Goal: Information Seeking & Learning: Learn about a topic

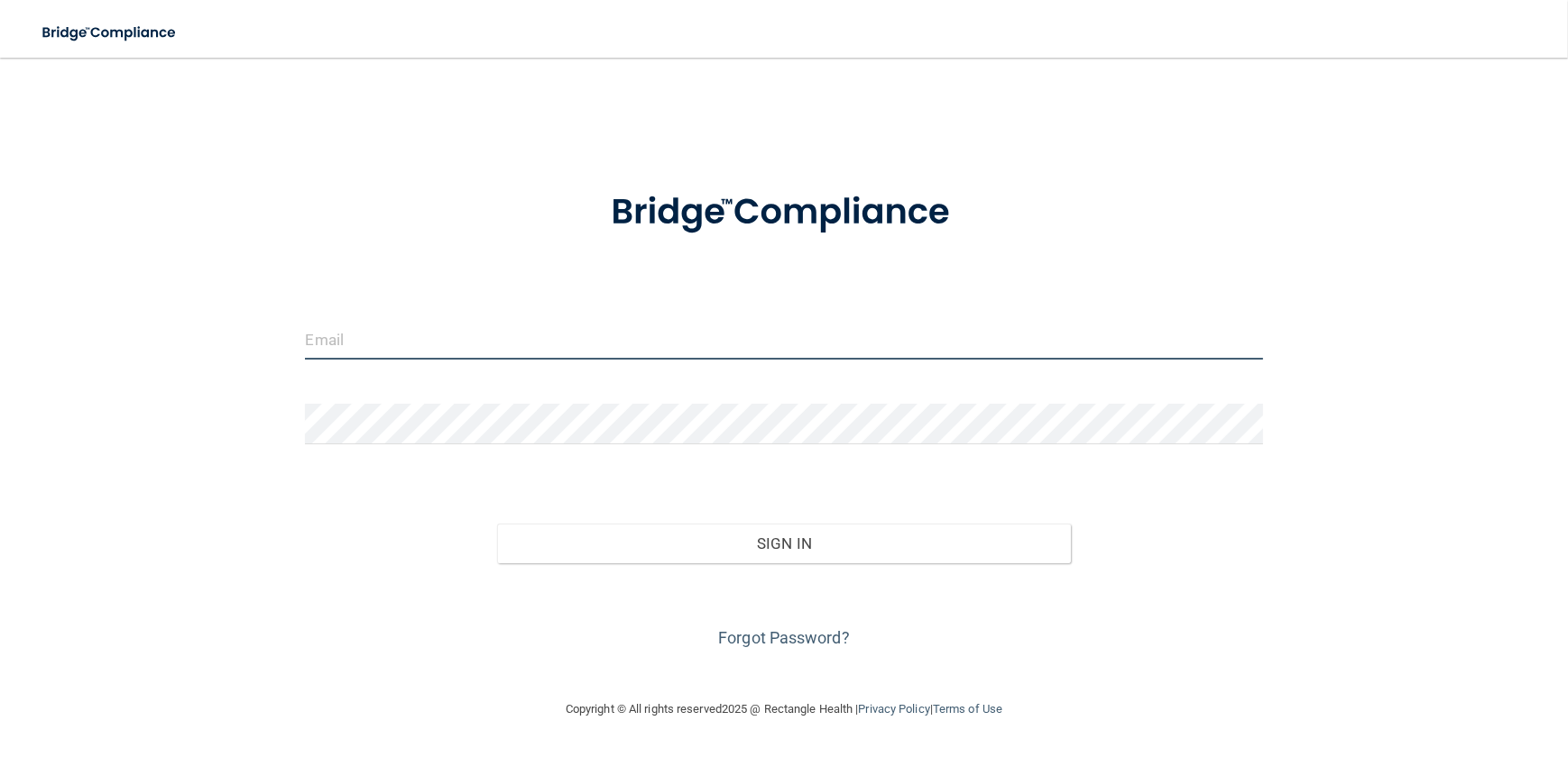
click at [379, 328] on input "email" at bounding box center [783, 339] width 957 height 40
type input "[EMAIL_ADDRESS][DOMAIN_NAME]"
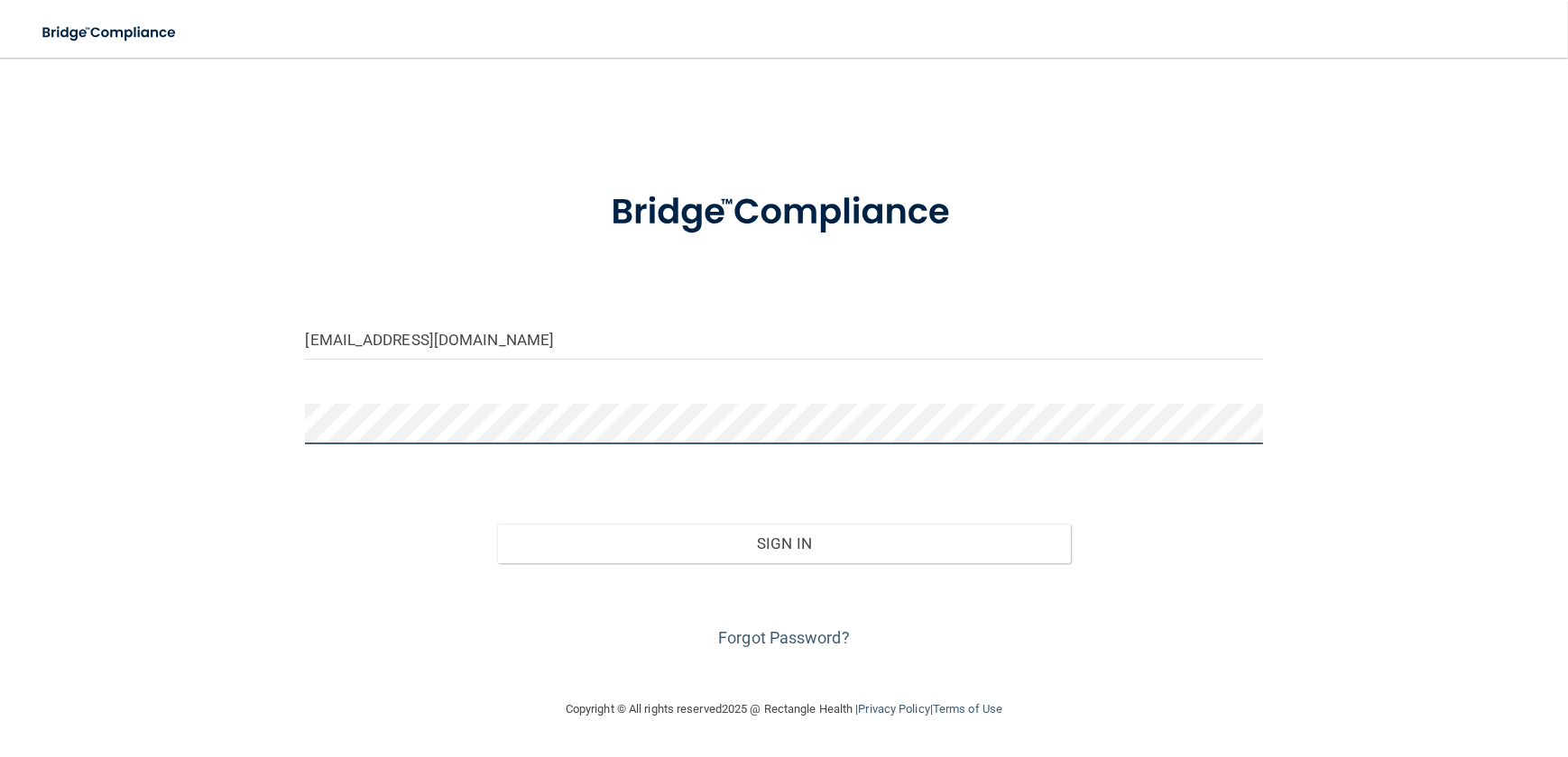
click at [497, 523] on button "Sign In" at bounding box center [784, 543] width 575 height 39
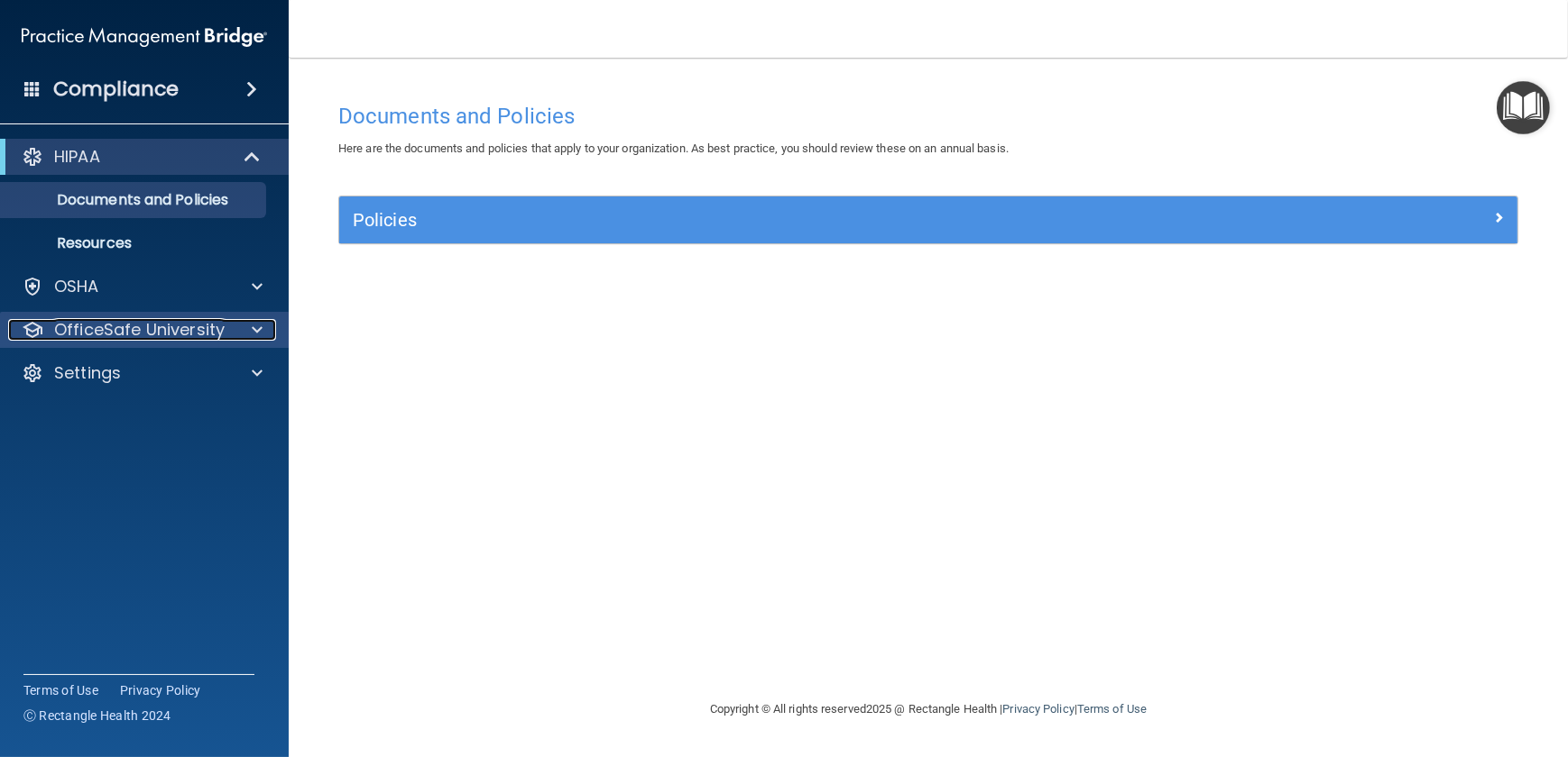
click at [101, 324] on p "OfficeSafe University" at bounding box center [139, 330] width 171 height 22
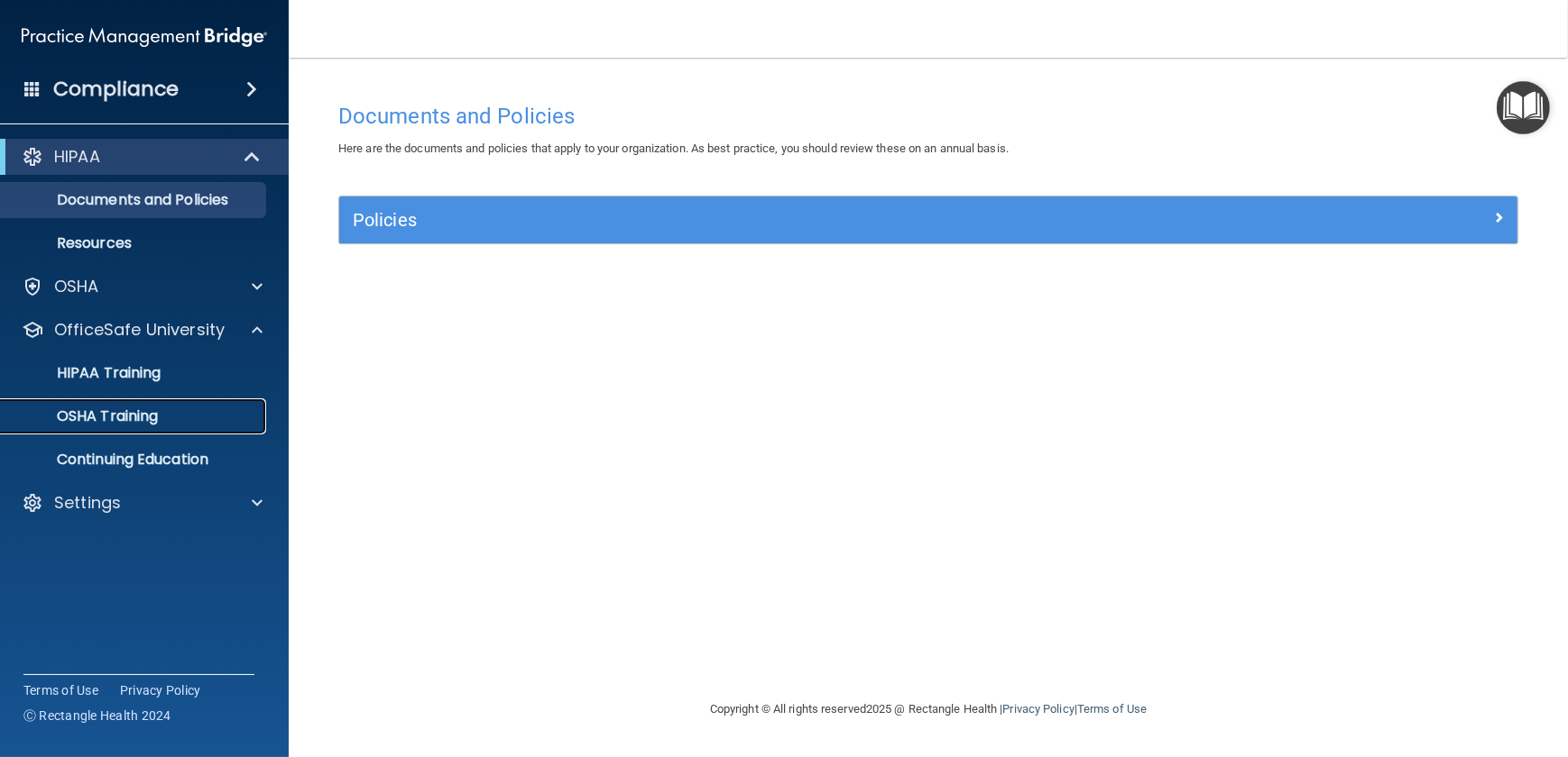
click at [85, 416] on p "OSHA Training" at bounding box center [85, 416] width 146 height 18
click at [85, 416] on ul "HIPAA Training OSHA Training Continuing Education" at bounding box center [145, 413] width 326 height 130
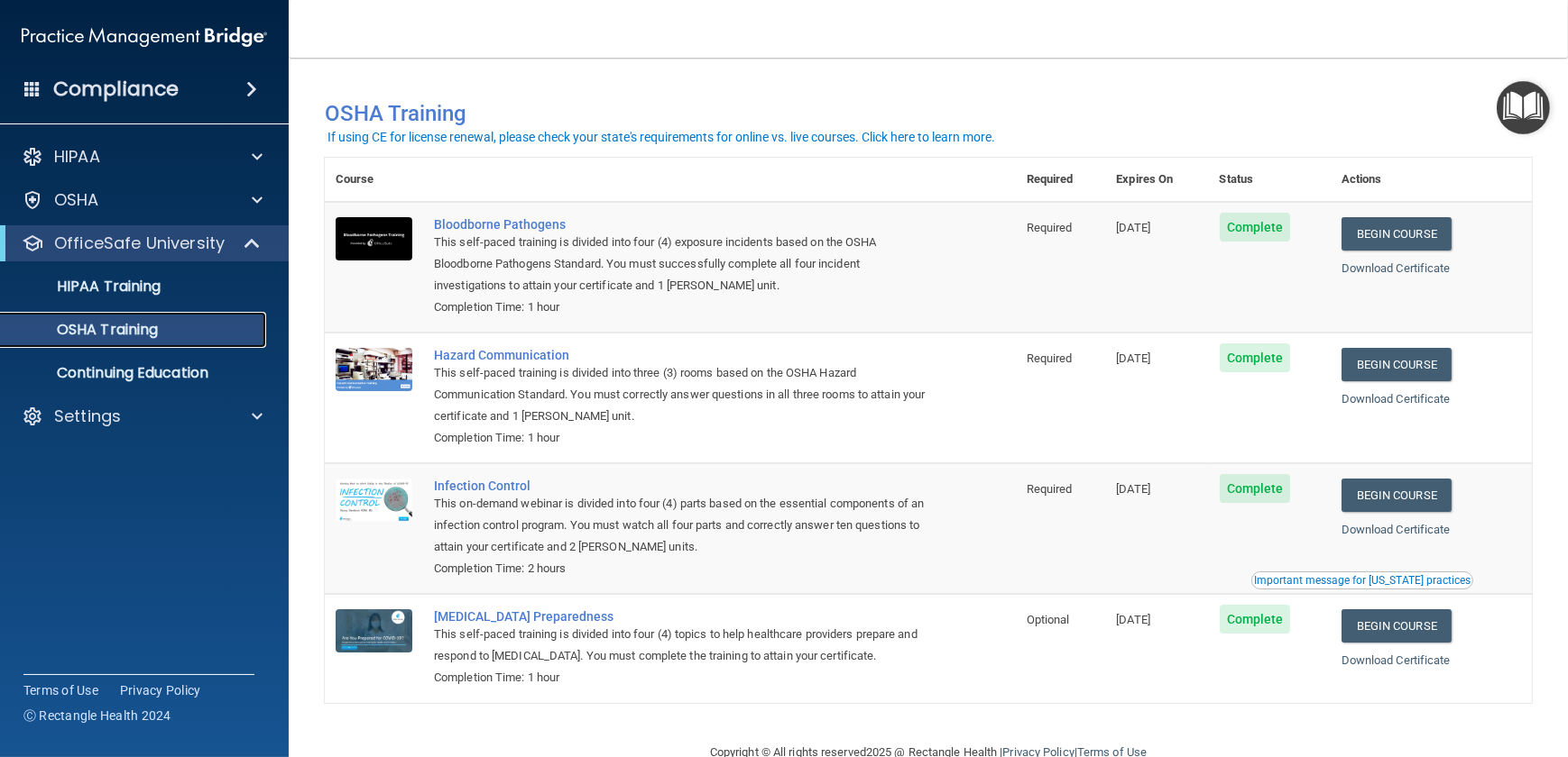
scroll to position [43, 0]
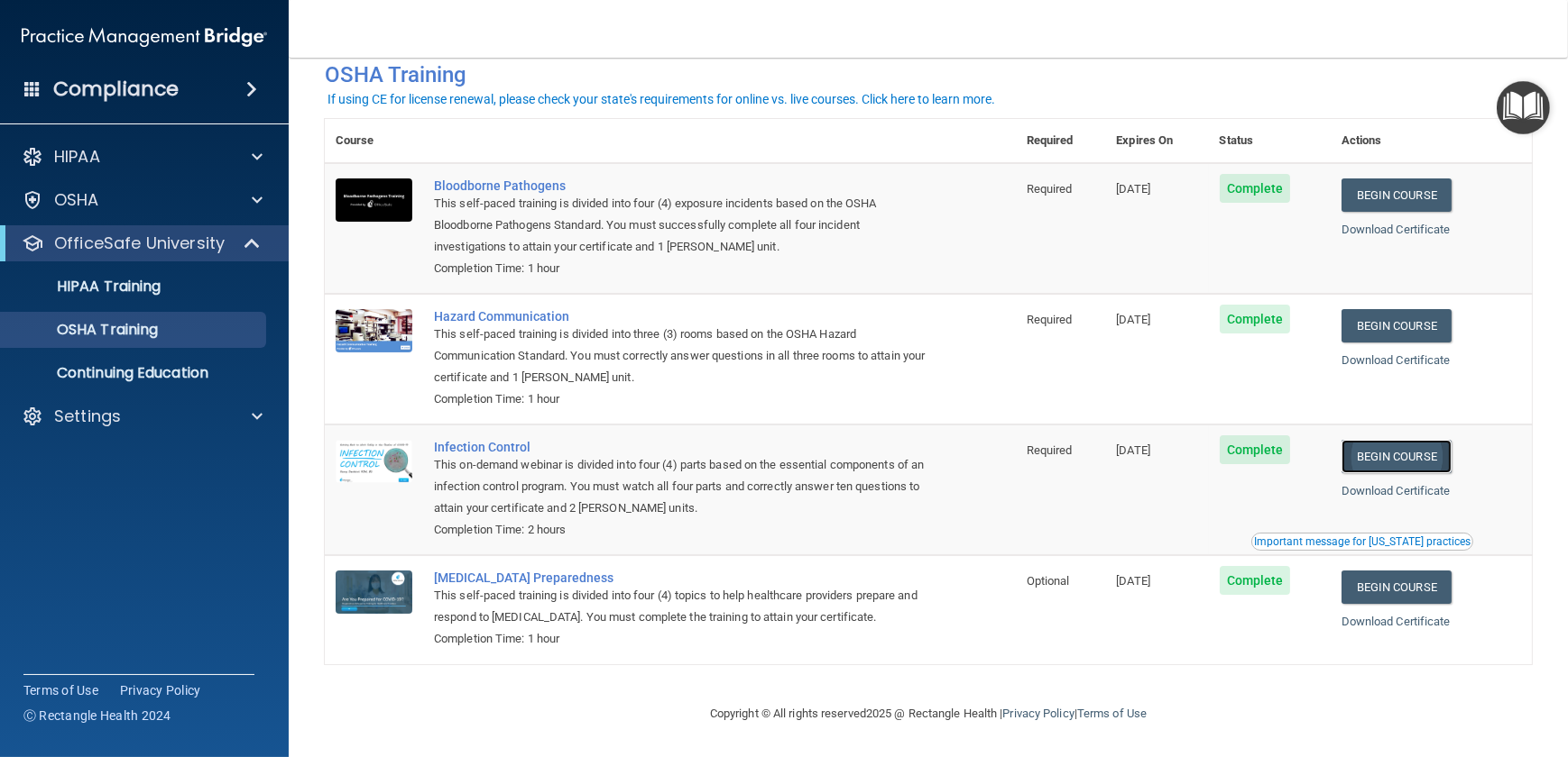
click at [1396, 459] on link "Begin Course" at bounding box center [1396, 456] width 110 height 34
click at [134, 416] on div "Settings" at bounding box center [119, 417] width 224 height 22
click at [102, 497] on p "Sign Out" at bounding box center [135, 503] width 247 height 18
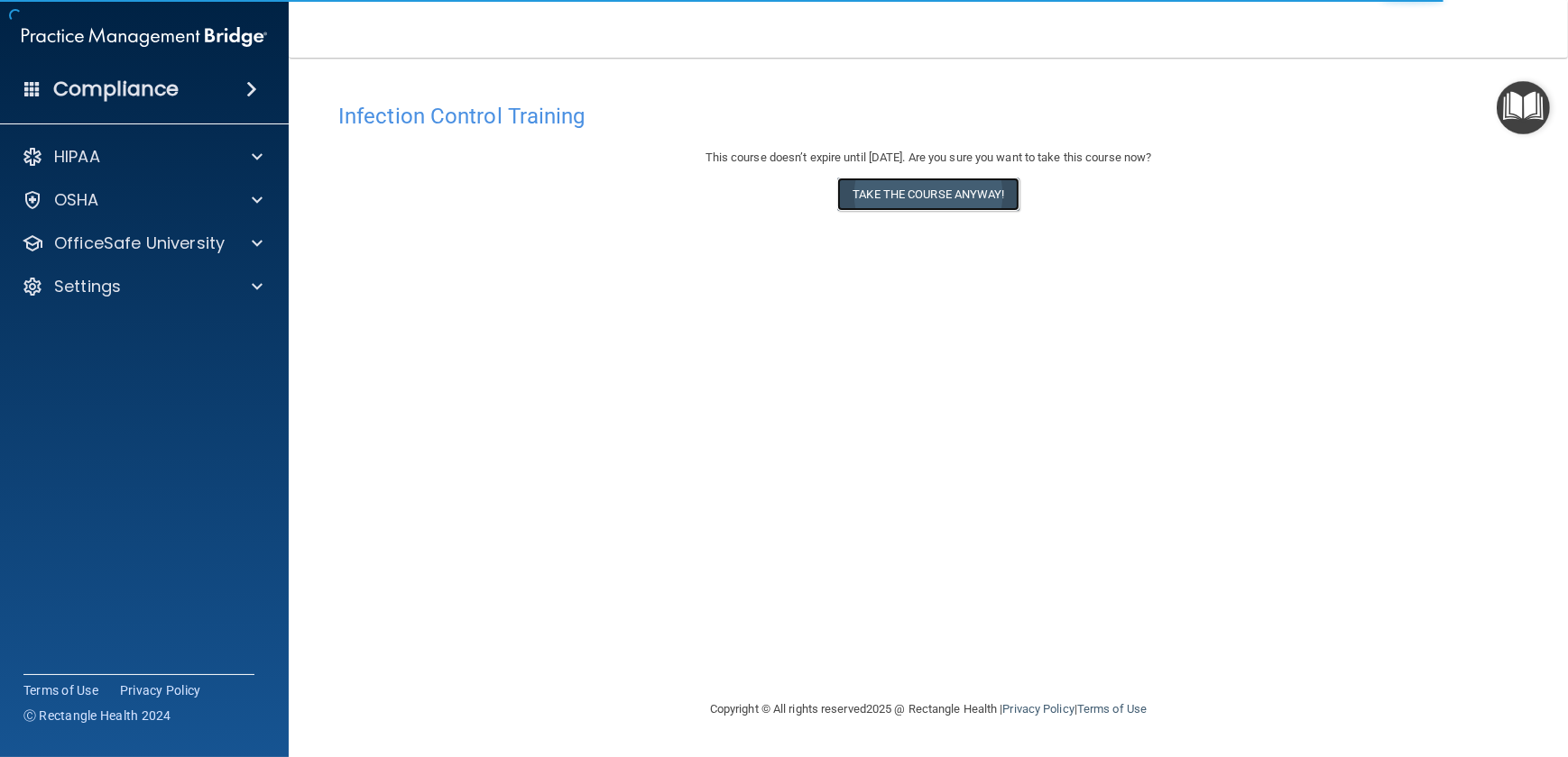
click at [939, 193] on button "Take the course anyway!" at bounding box center [928, 194] width 181 height 34
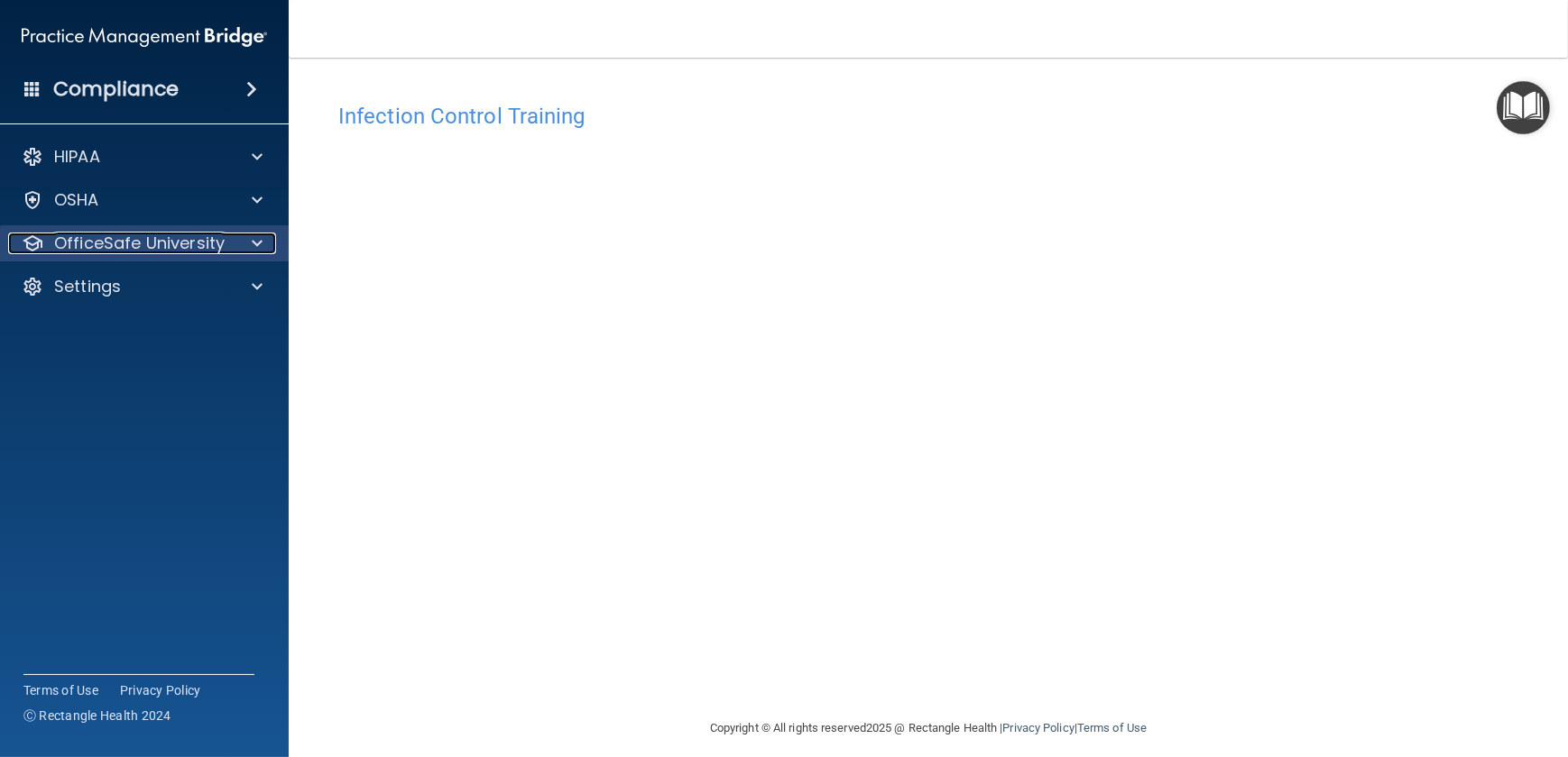
click at [147, 248] on p "OfficeSafe University" at bounding box center [139, 243] width 171 height 22
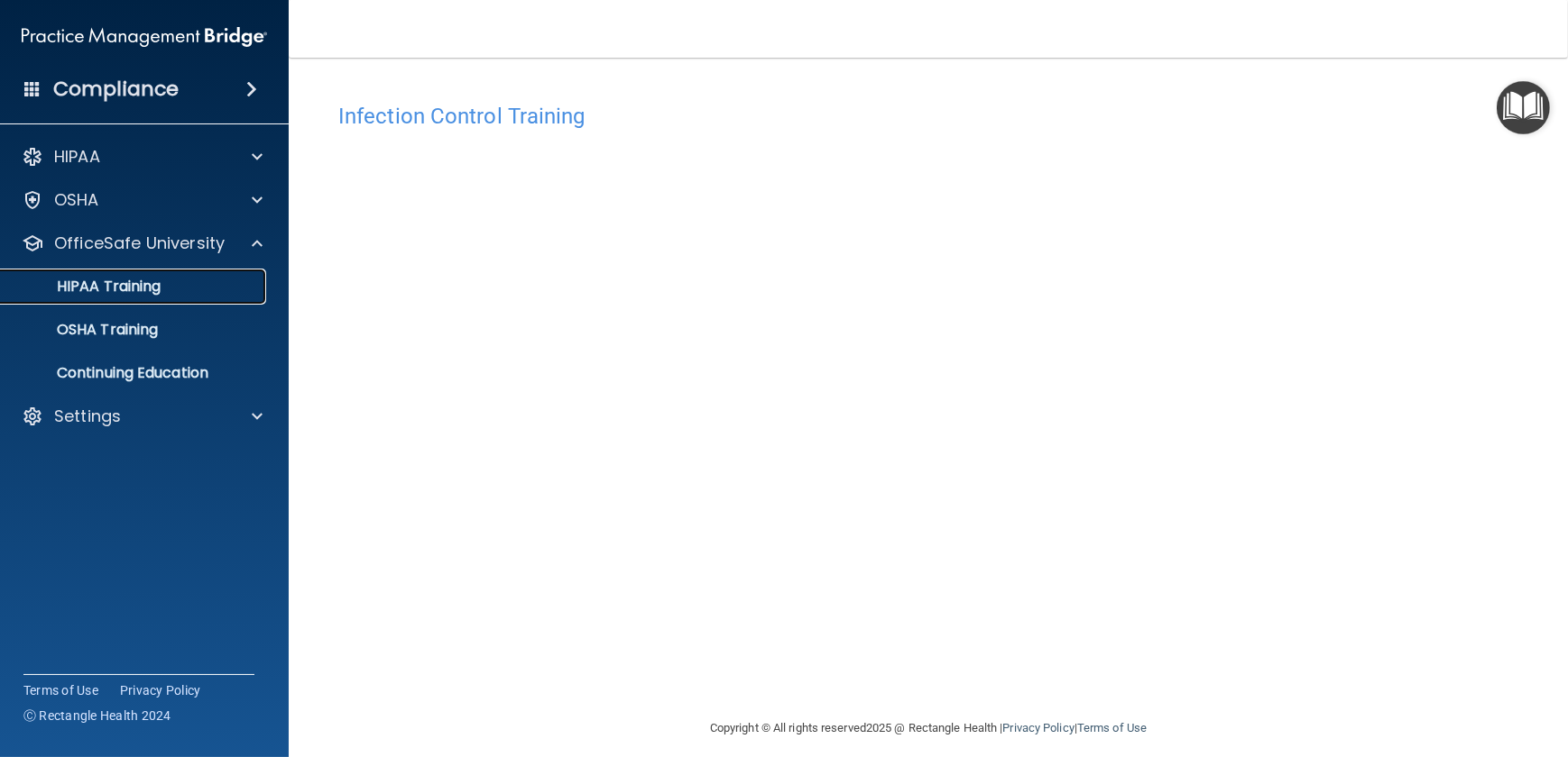
click at [143, 288] on p "HIPAA Training" at bounding box center [86, 287] width 149 height 18
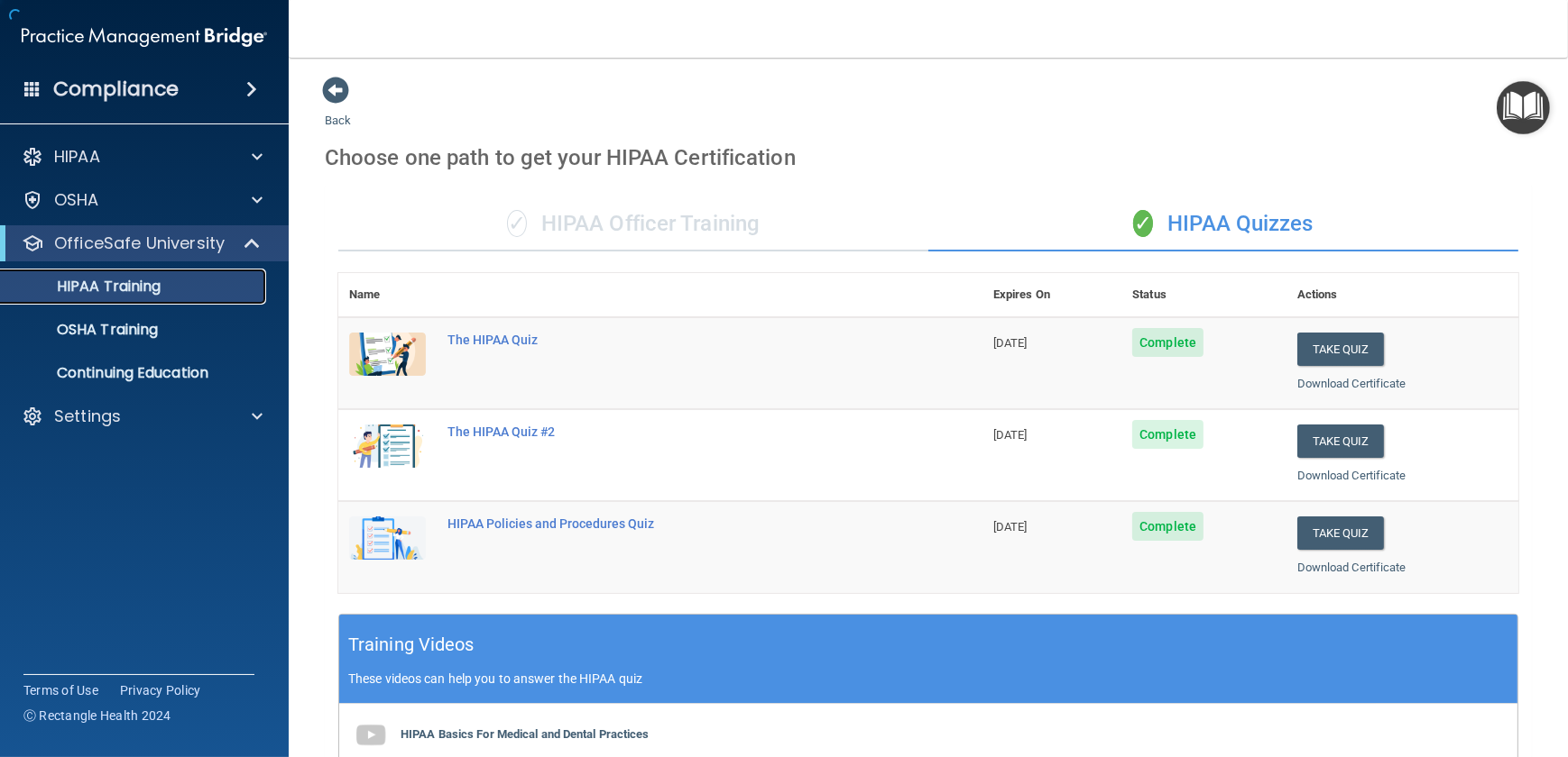
click at [143, 288] on p "HIPAA Training" at bounding box center [86, 287] width 149 height 18
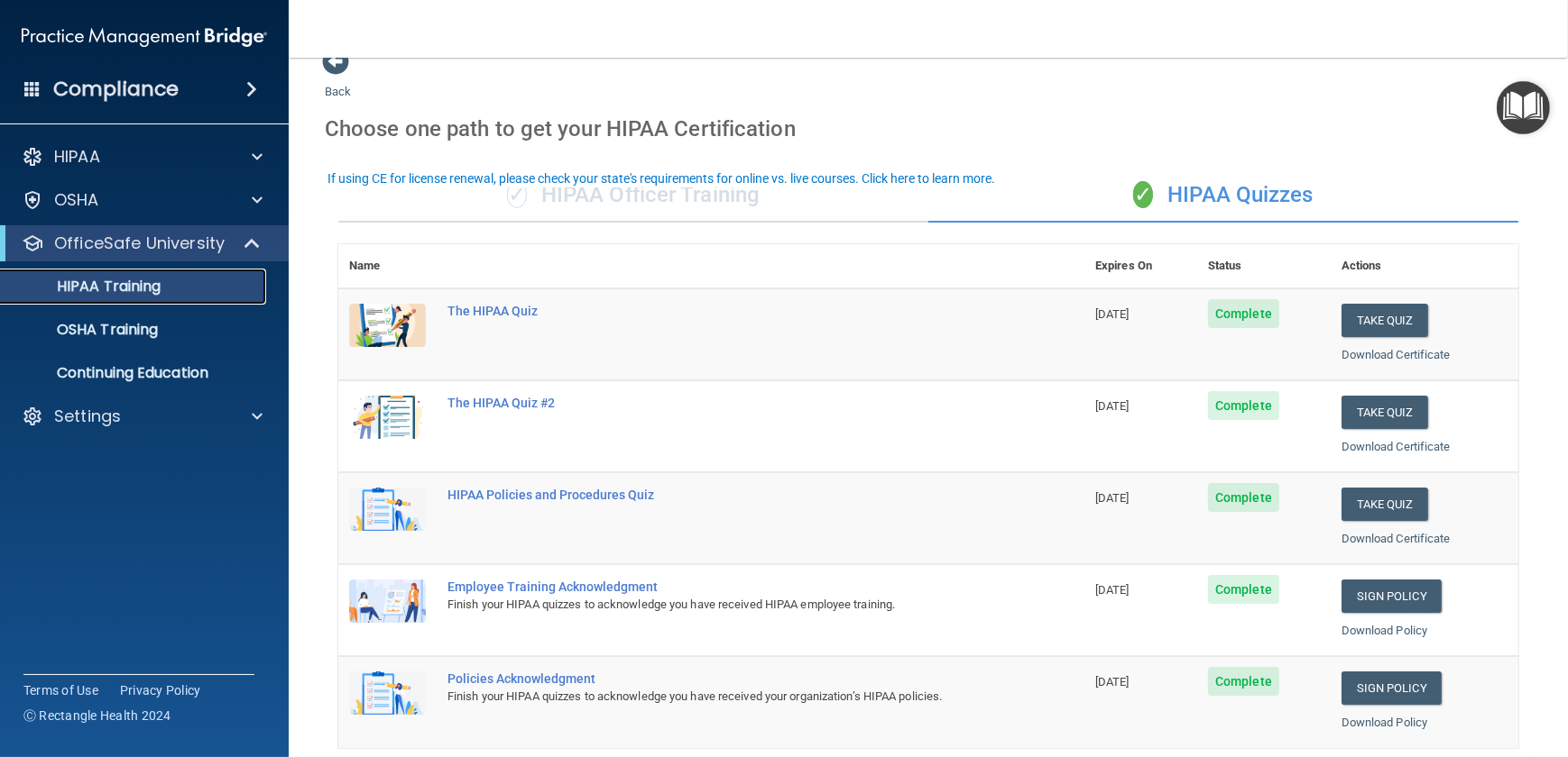
scroll to position [81, 0]
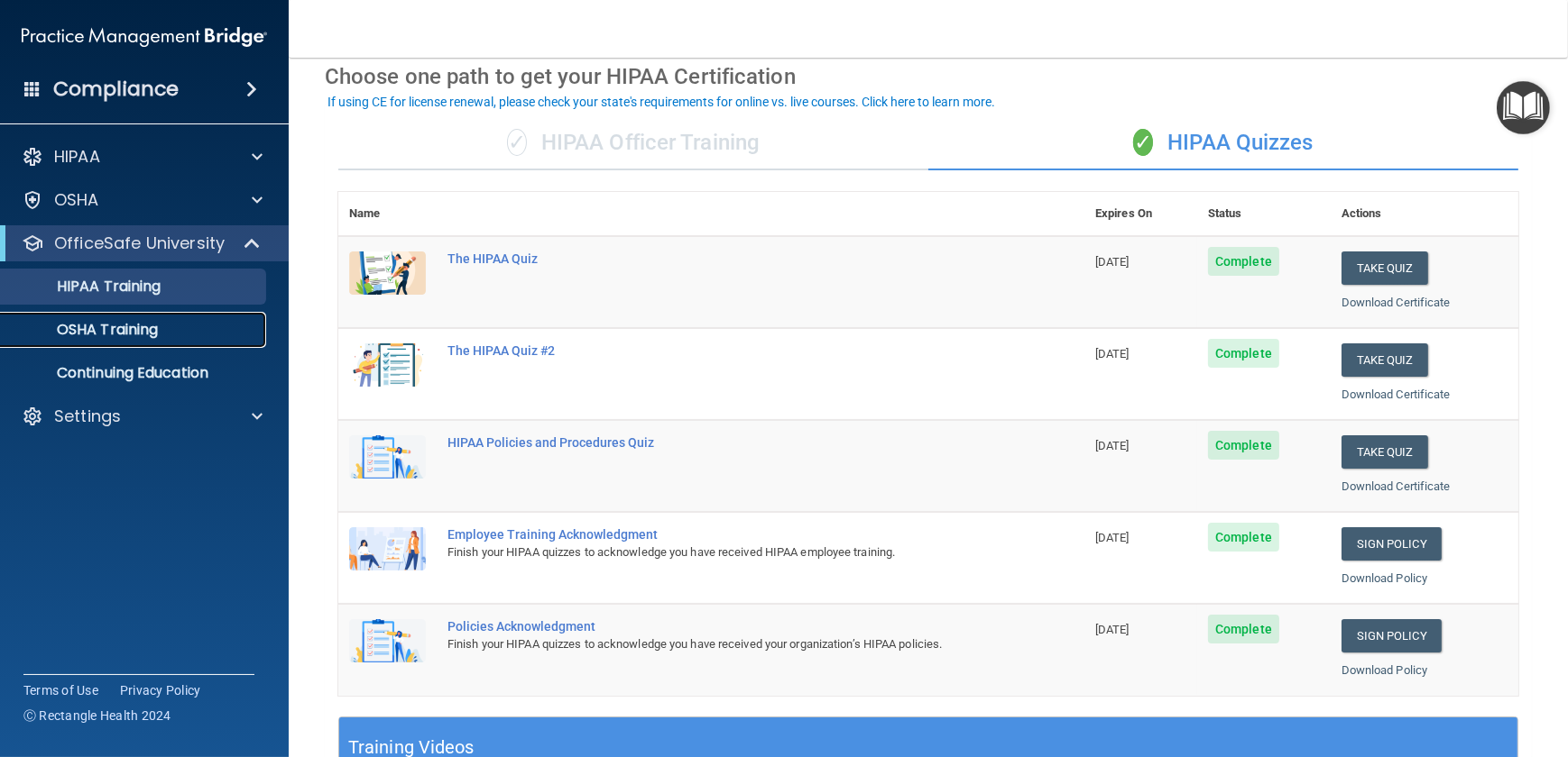
click at [117, 329] on p "OSHA Training" at bounding box center [85, 330] width 146 height 18
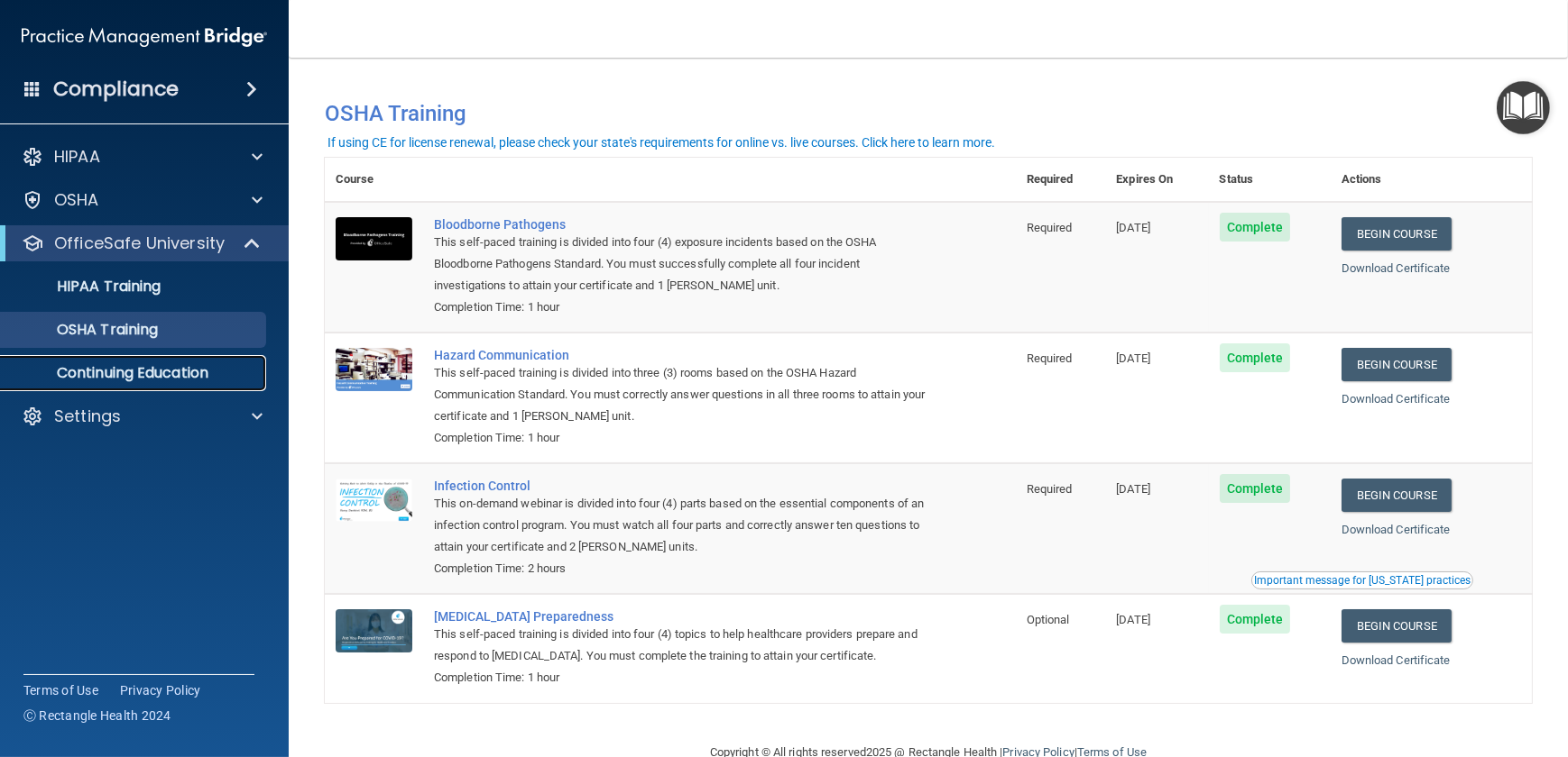
click at [121, 367] on p "Continuing Education" at bounding box center [135, 374] width 247 height 18
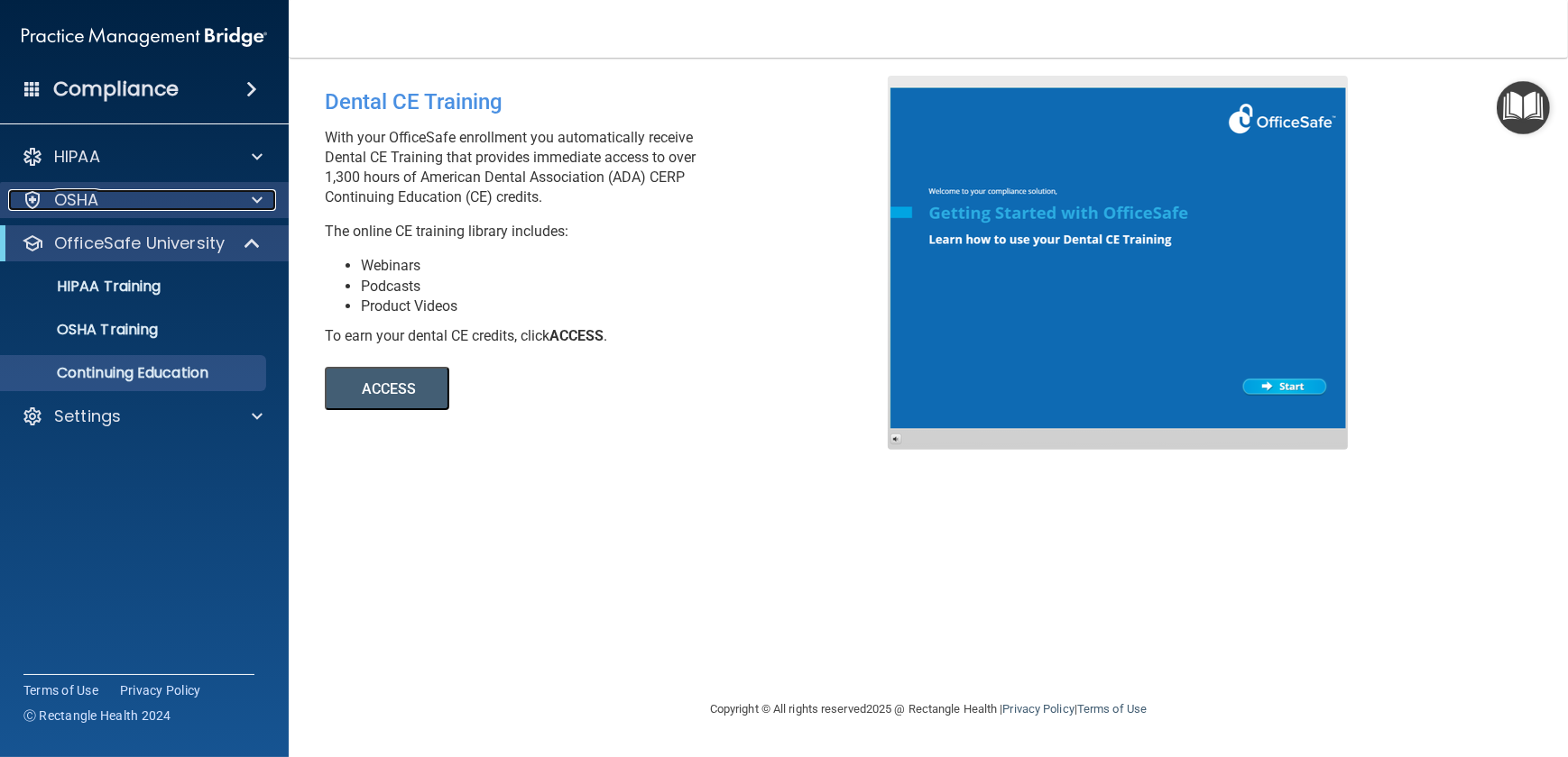
click at [87, 206] on p "OSHA" at bounding box center [77, 200] width 45 height 22
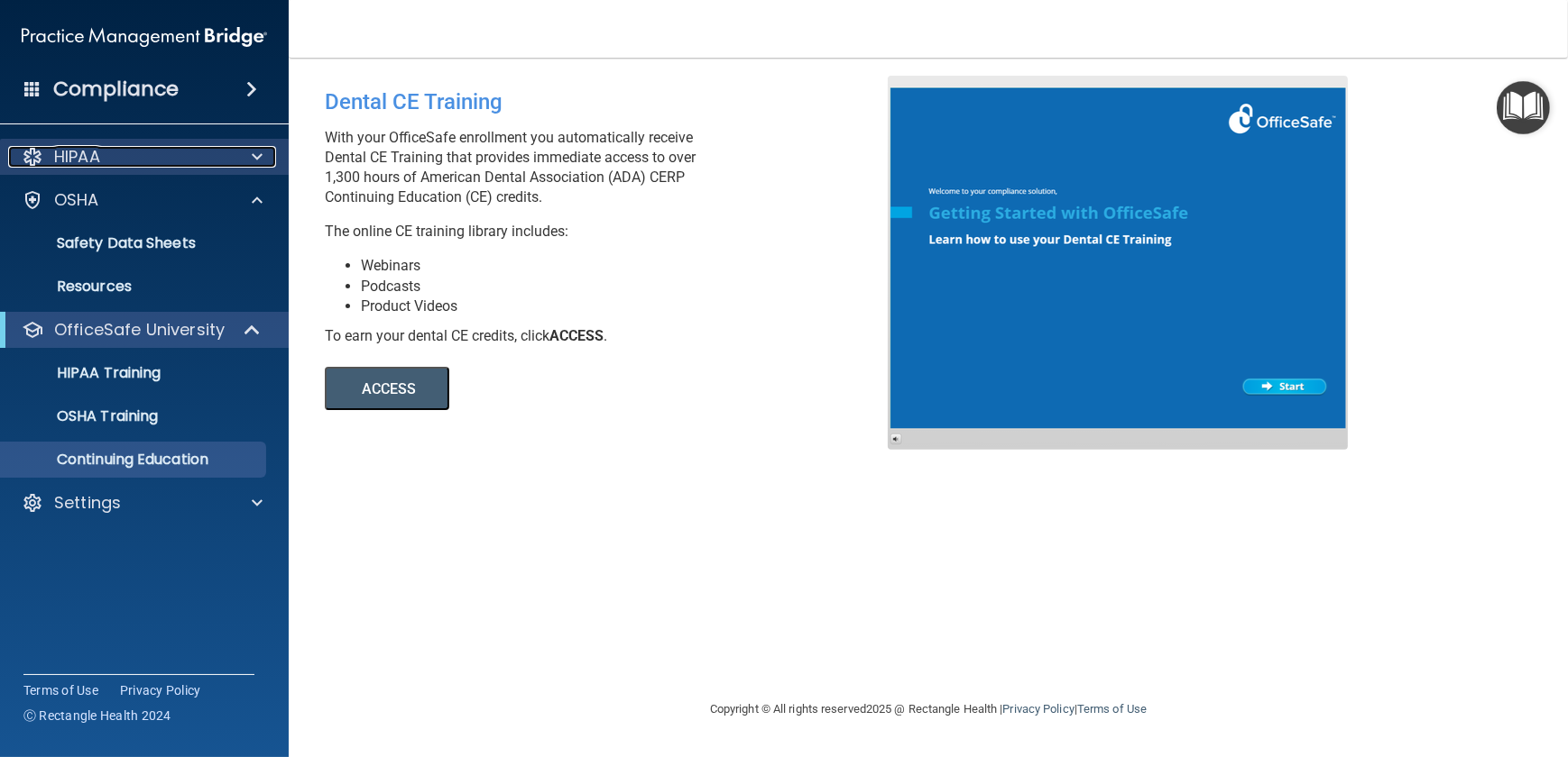
click at [93, 164] on p "HIPAA" at bounding box center [77, 157] width 46 height 22
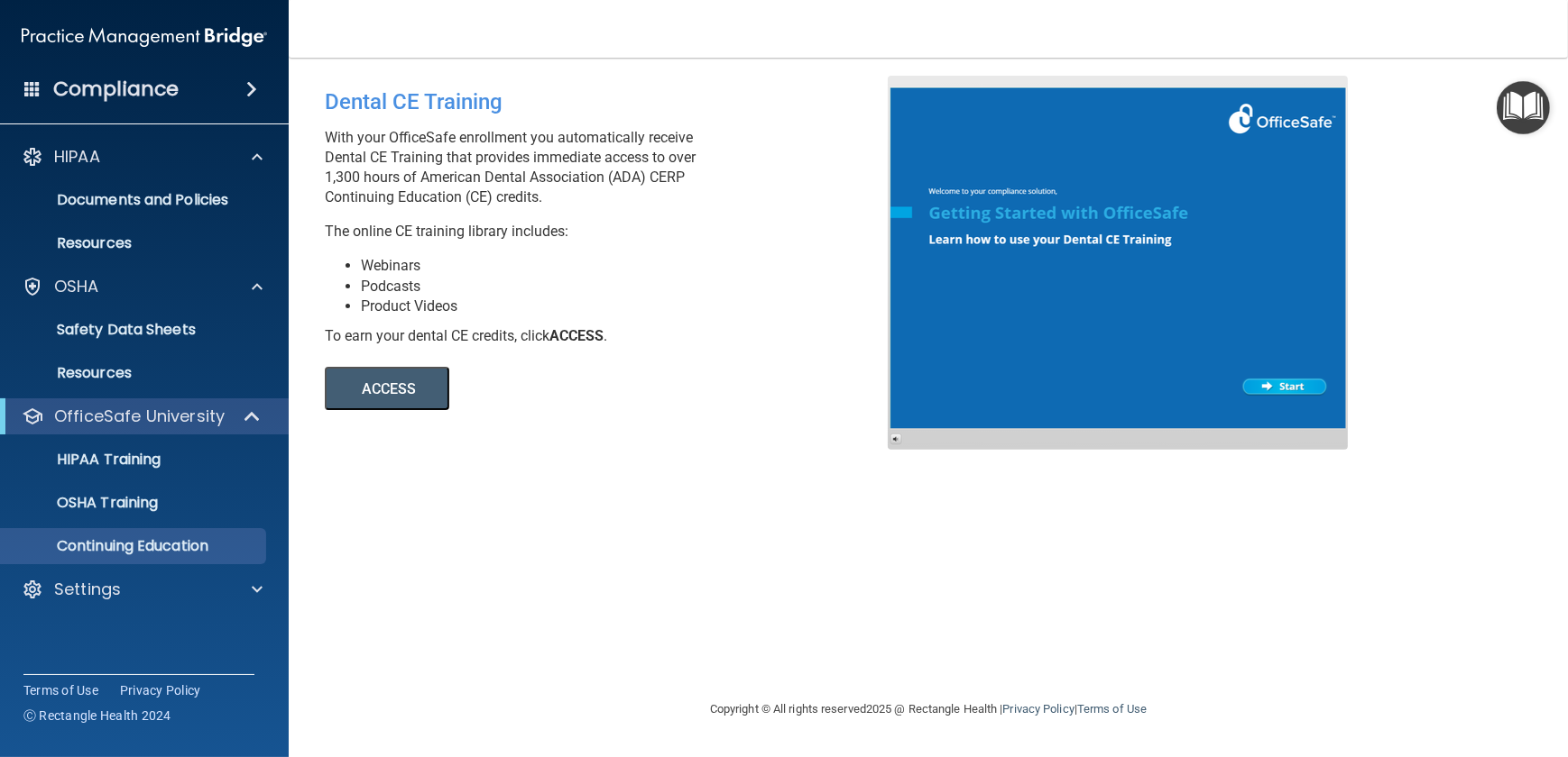
click at [129, 95] on h4 "Compliance" at bounding box center [115, 90] width 125 height 26
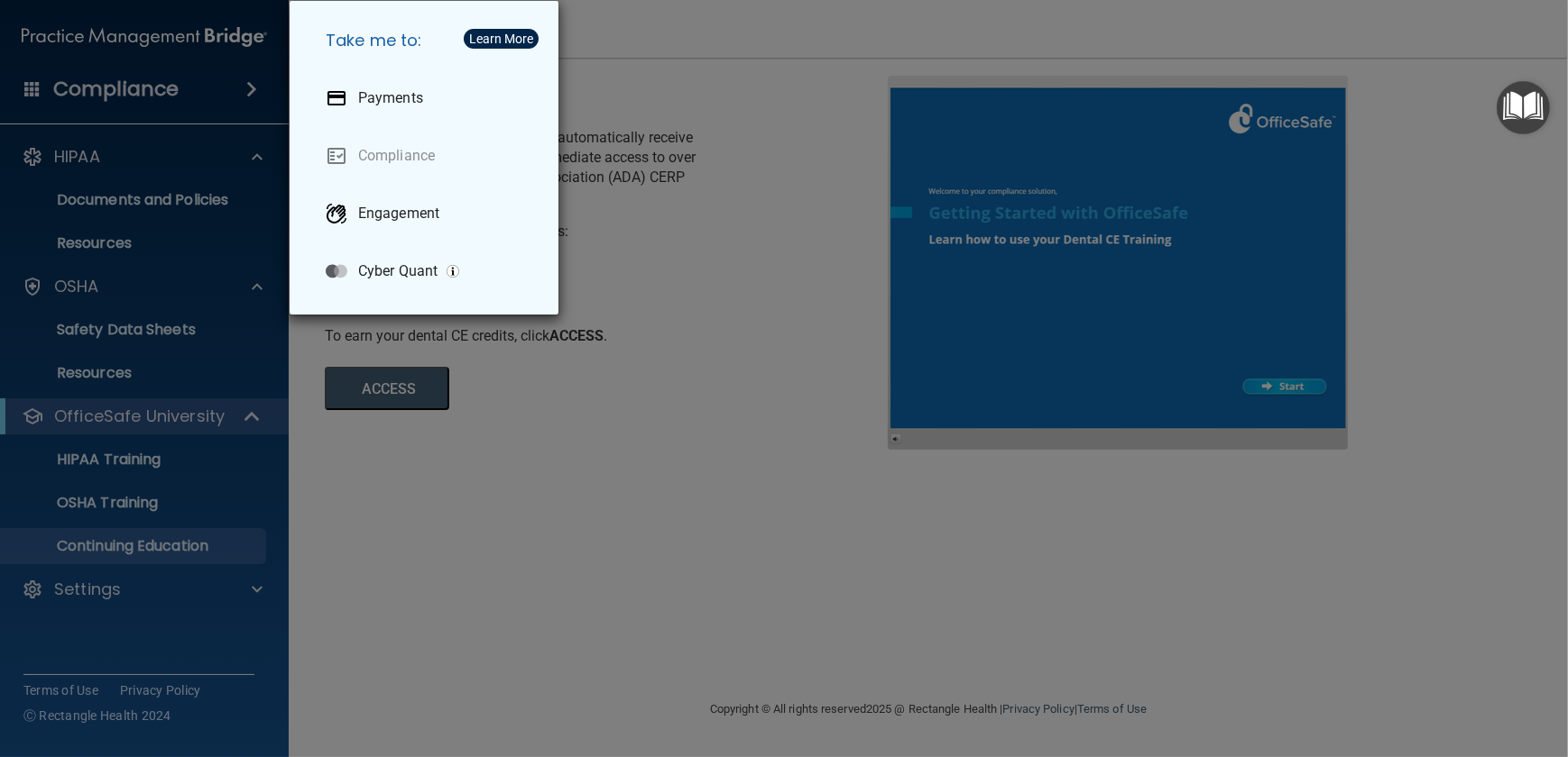
click at [334, 489] on div "Take me to: Payments Compliance Engagement Cyber Quant" at bounding box center [784, 378] width 1568 height 757
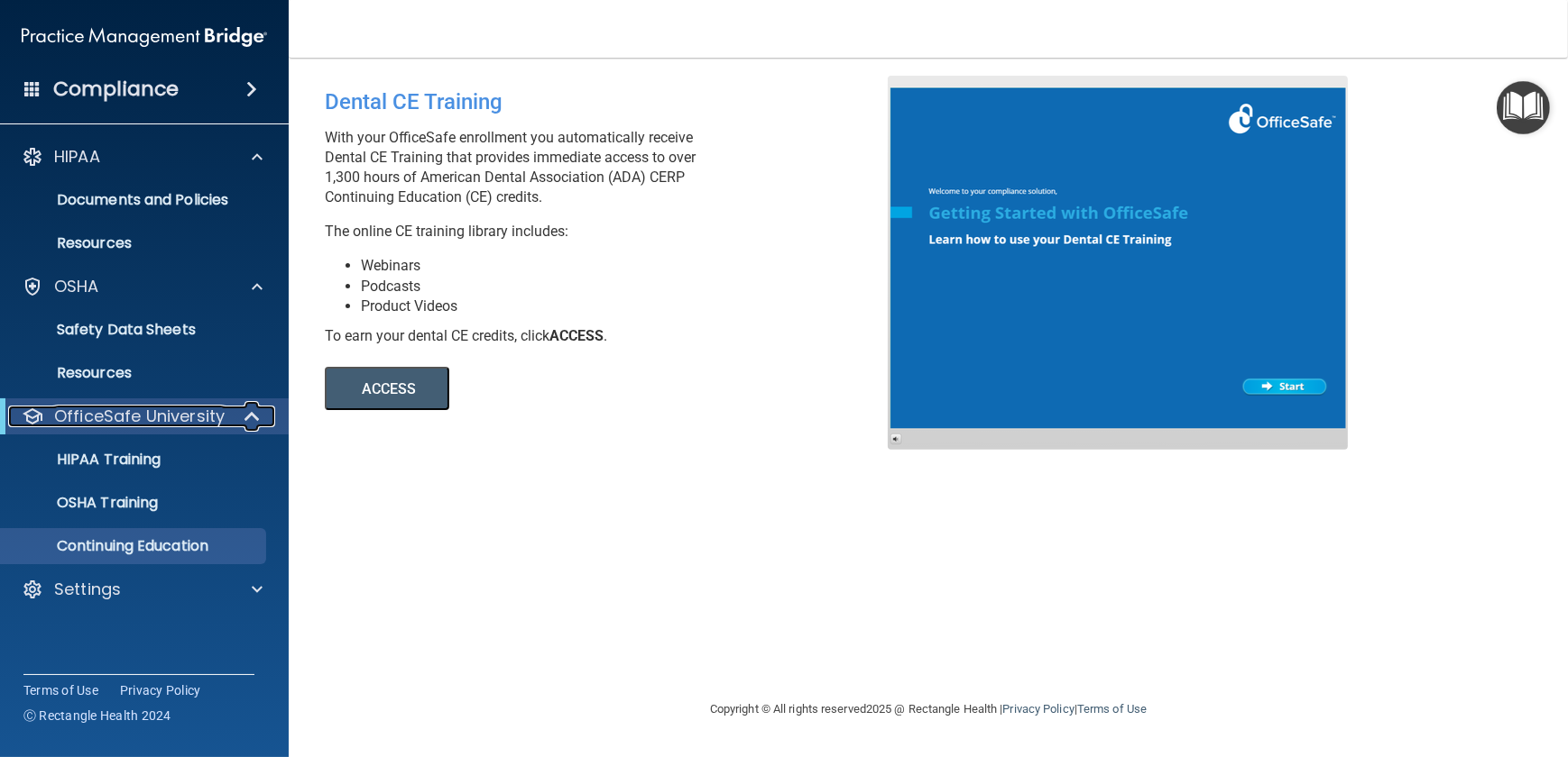
click at [121, 421] on p "OfficeSafe University" at bounding box center [139, 417] width 171 height 22
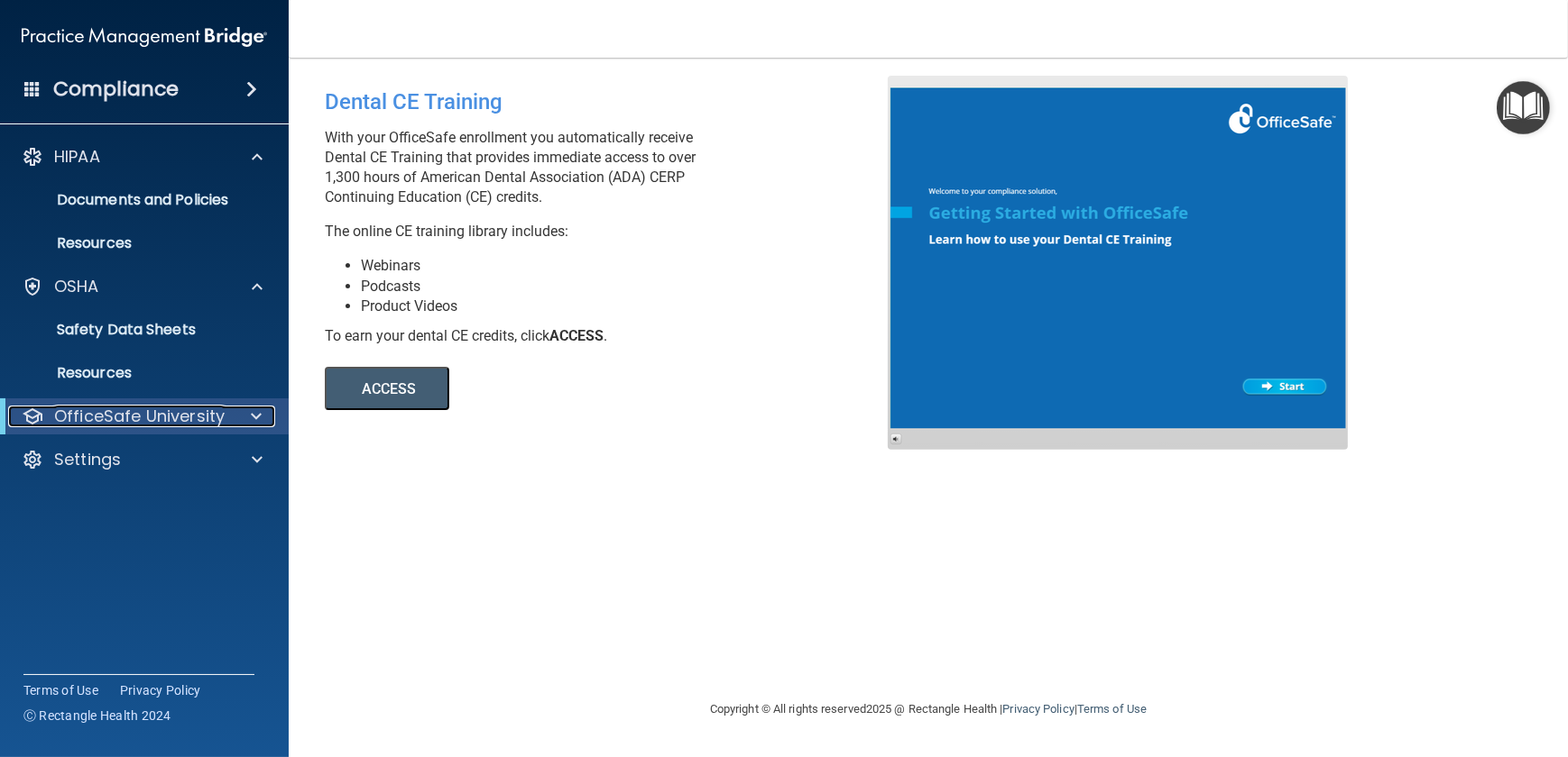
click at [121, 420] on p "OfficeSafe University" at bounding box center [139, 417] width 171 height 22
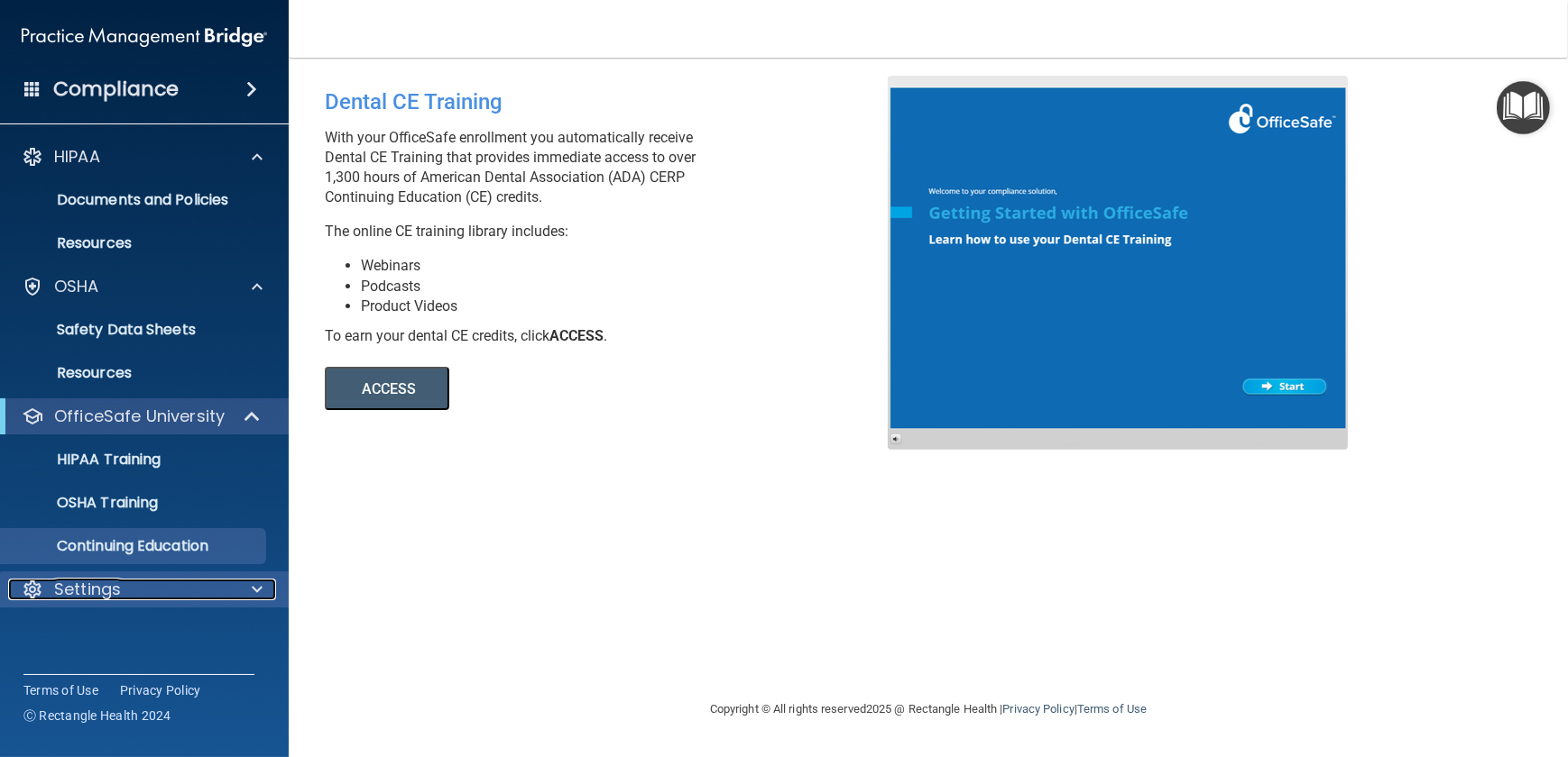
click at [98, 590] on p "Settings" at bounding box center [88, 589] width 67 height 22
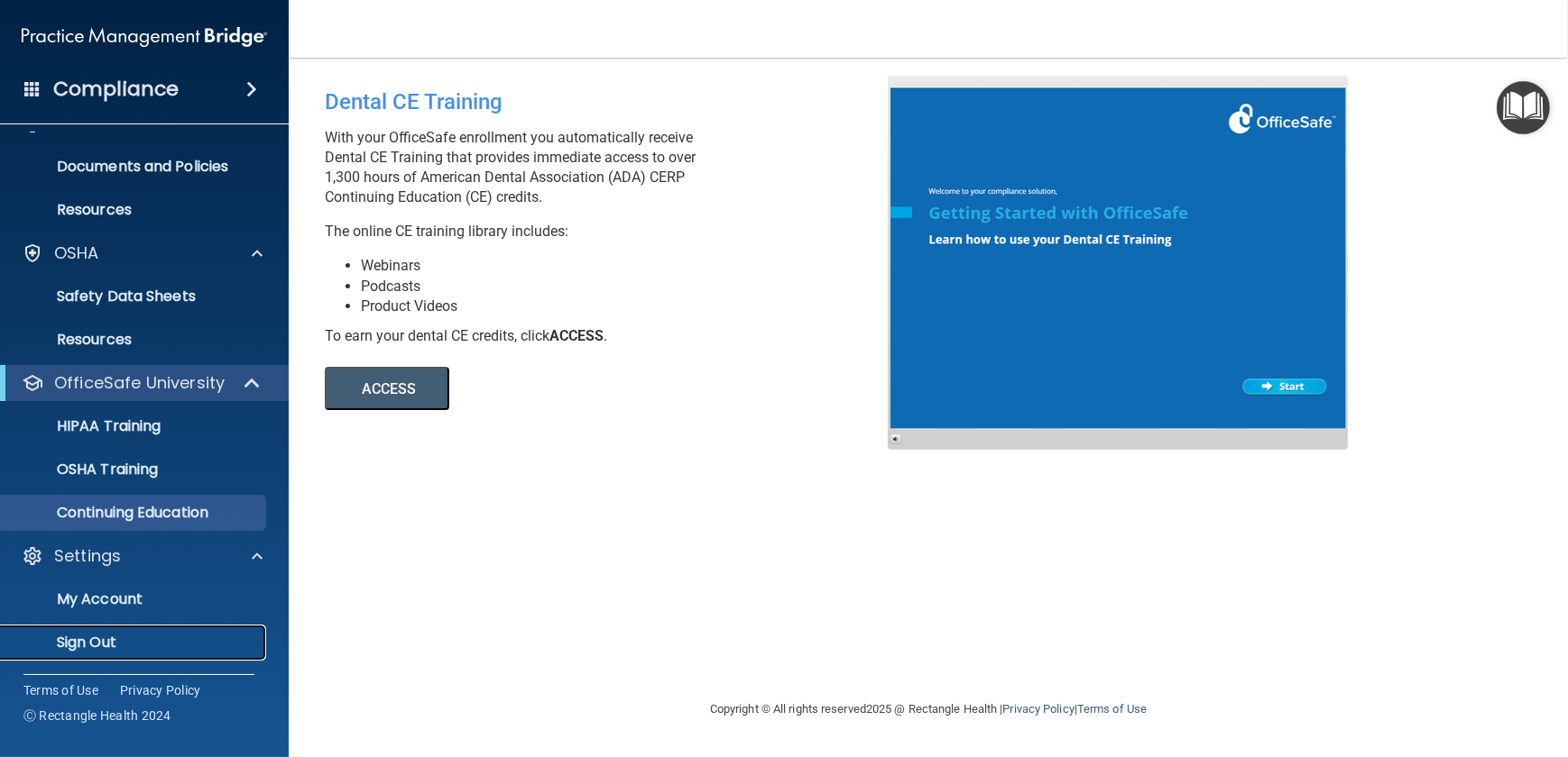
click at [86, 640] on p "Sign Out" at bounding box center [135, 643] width 247 height 18
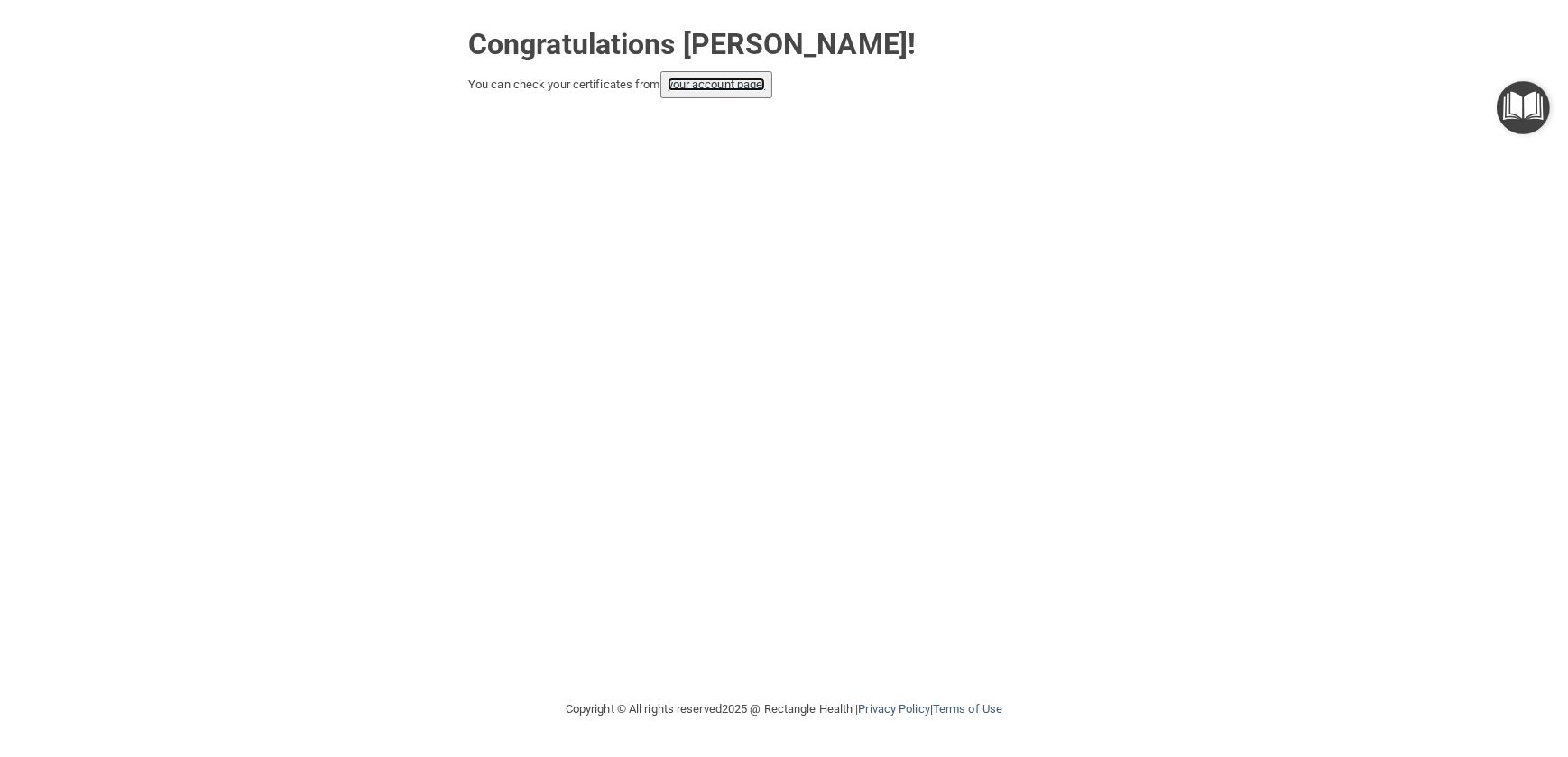
click at [727, 90] on link "your account page!" at bounding box center [717, 85] width 99 height 14
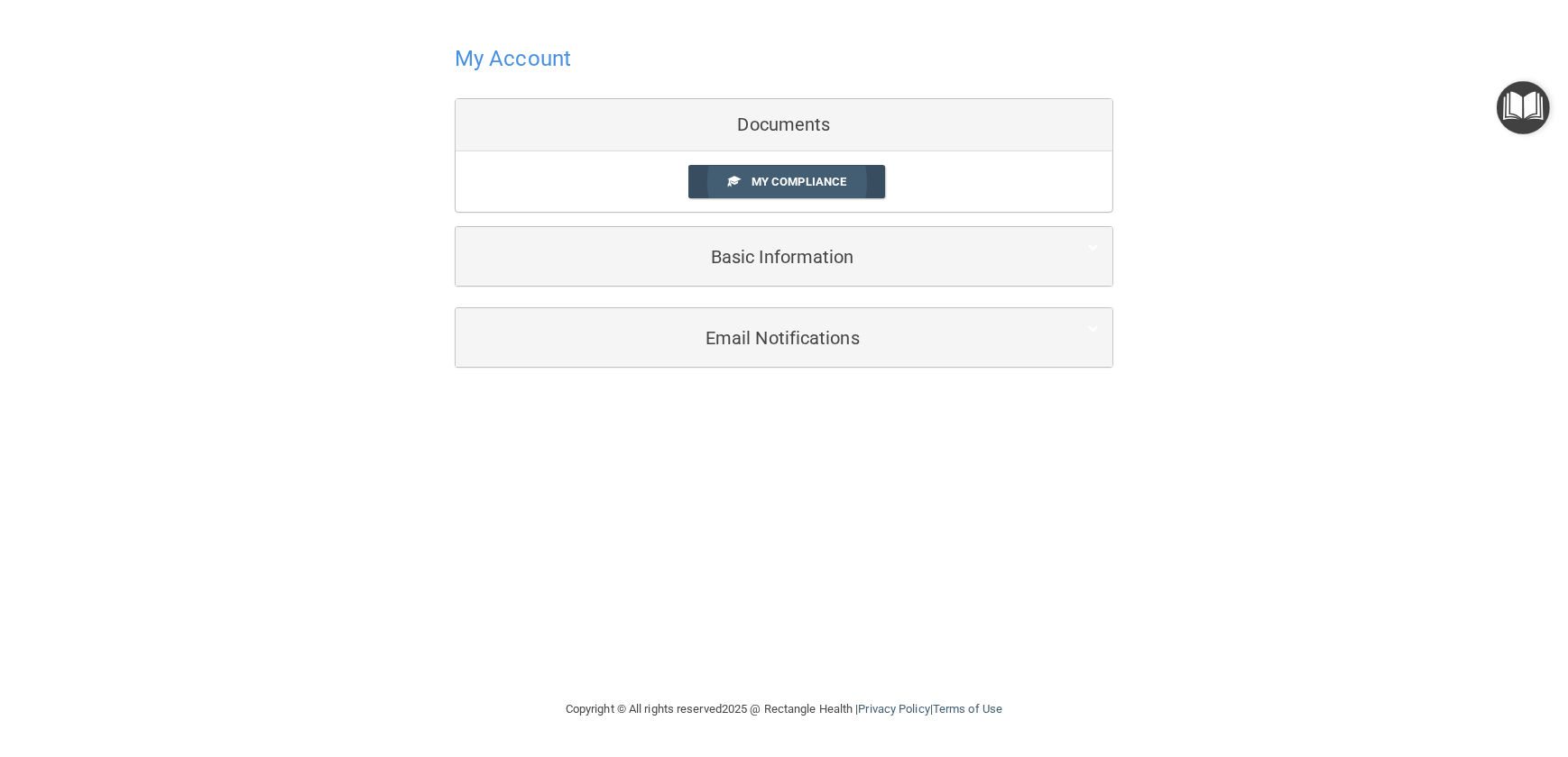
click at [803, 183] on span "My Compliance" at bounding box center [799, 181] width 95 height 14
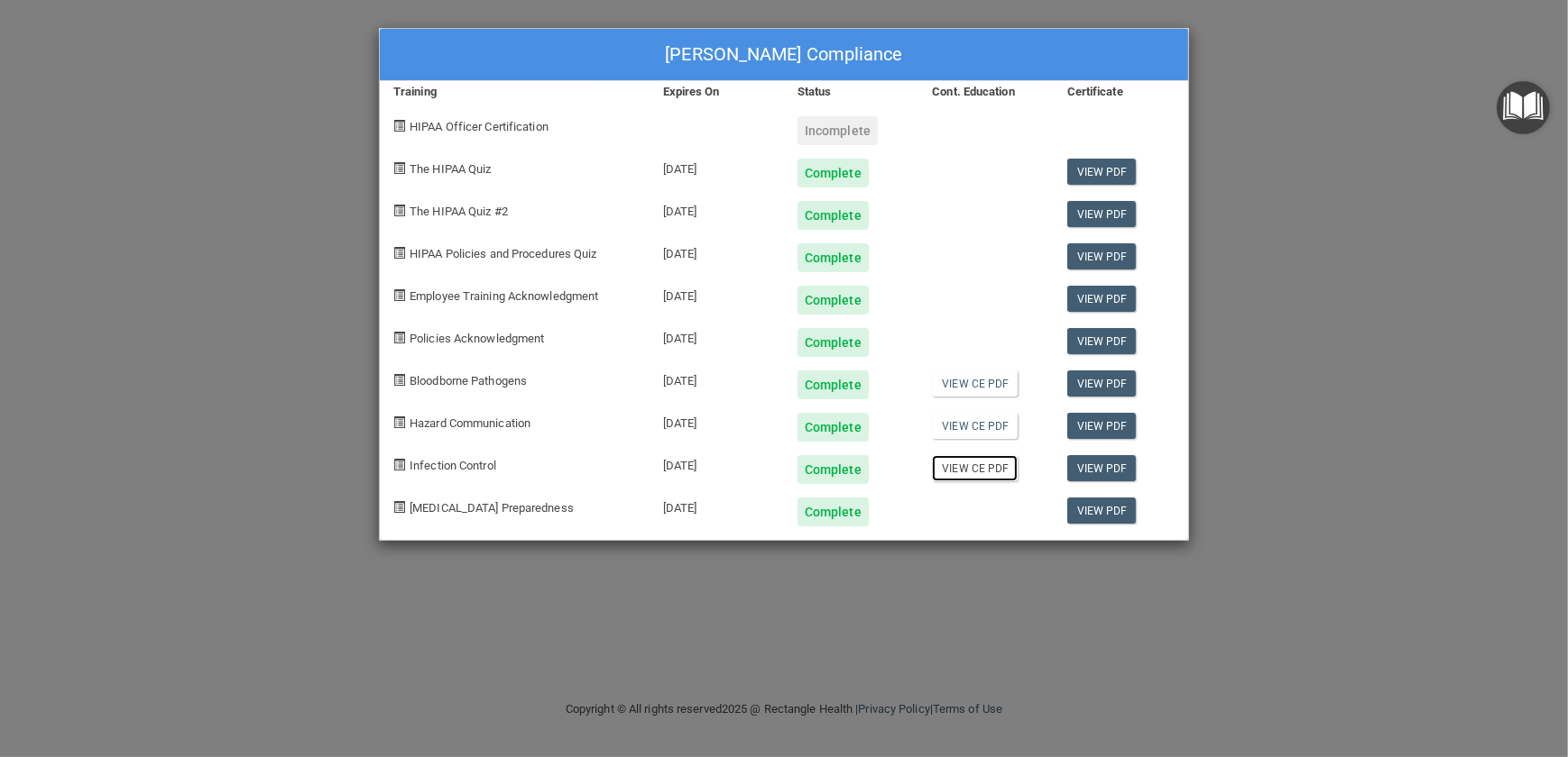
click at [996, 470] on link "View CE PDF" at bounding box center [974, 468] width 86 height 27
